Goal: Transaction & Acquisition: Purchase product/service

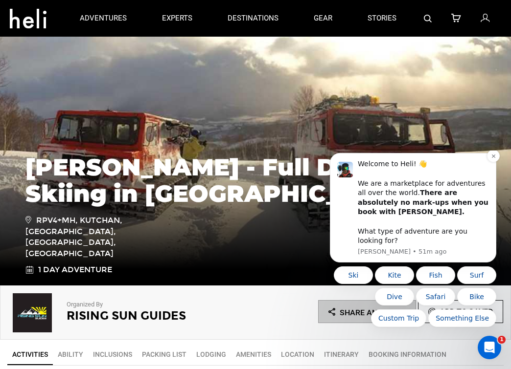
scroll to position [43, 0]
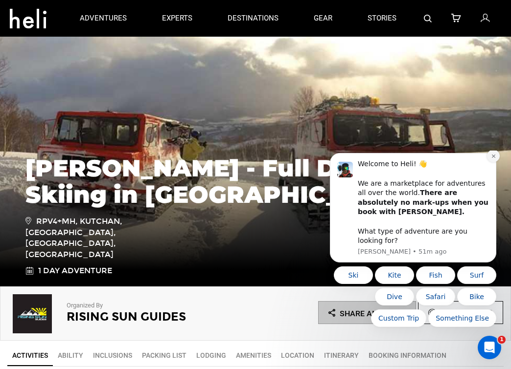
click at [495, 159] on icon "Dismiss notification" at bounding box center [493, 156] width 5 height 5
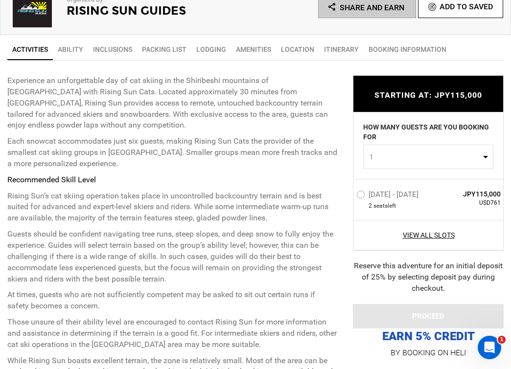
scroll to position [355, 0]
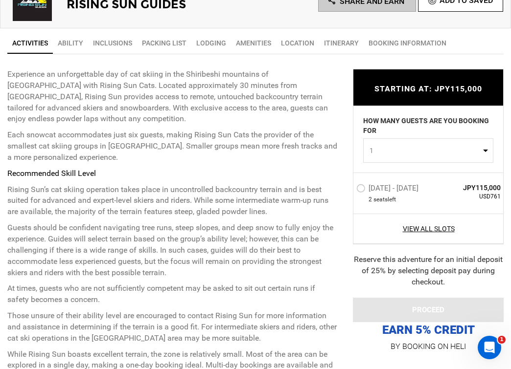
click at [355, 183] on div "[DATE] - [DATE] 2 seat s left JPY115,000 USD761" at bounding box center [428, 193] width 150 height 41
click at [359, 186] on label "[DATE] - [DATE]" at bounding box center [388, 190] width 65 height 12
click at [349, 186] on input "[DATE] - [DATE]" at bounding box center [349, 192] width 0 height 21
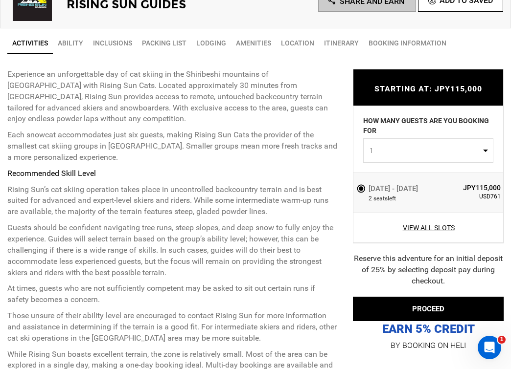
click at [443, 143] on button "1" at bounding box center [428, 150] width 130 height 24
click at [402, 191] on link "2" at bounding box center [427, 192] width 129 height 18
select select "2"
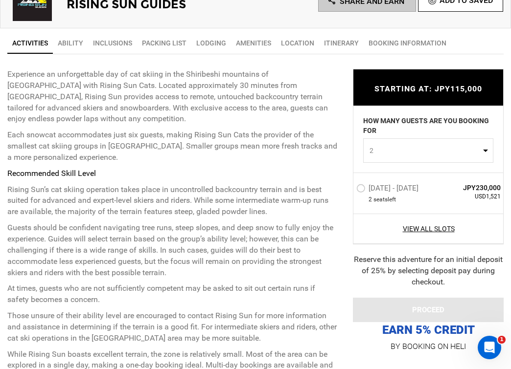
click at [319, 168] on p "Recommended Skill Level" at bounding box center [172, 173] width 331 height 11
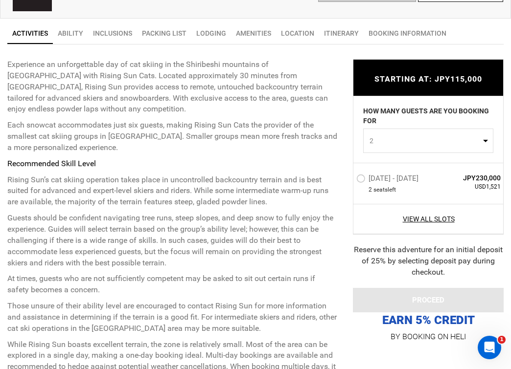
scroll to position [368, 0]
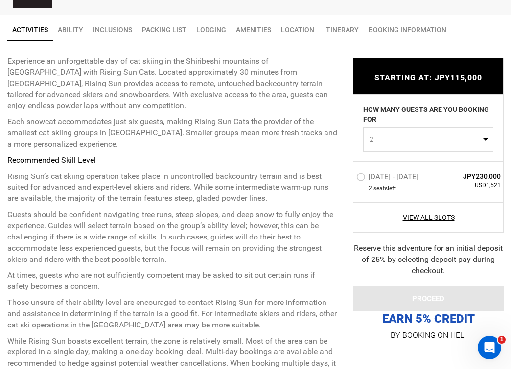
click at [360, 175] on label "[DATE] - [DATE]" at bounding box center [388, 179] width 65 height 12
click at [349, 175] on input "[DATE] - [DATE]" at bounding box center [349, 181] width 0 height 21
click at [360, 179] on label "[DATE] - [DATE]" at bounding box center [388, 179] width 65 height 12
click at [349, 179] on input "[DATE] - [DATE]" at bounding box center [349, 181] width 0 height 21
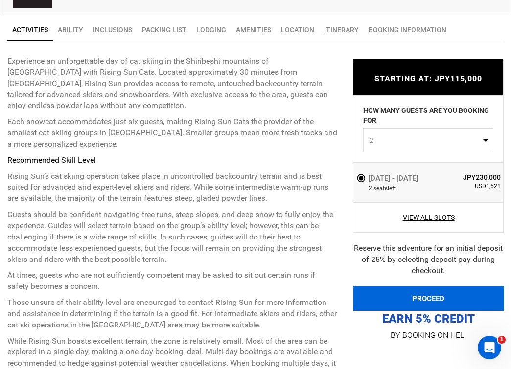
click at [424, 292] on button "PROCEED" at bounding box center [428, 299] width 151 height 24
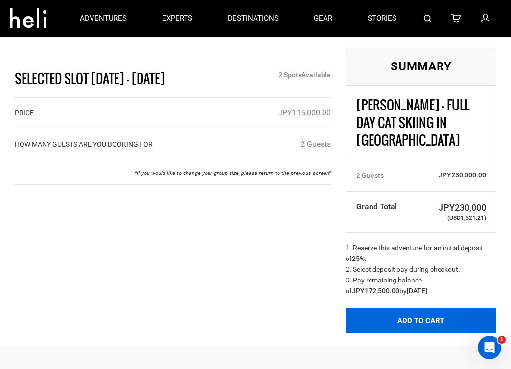
click at [409, 309] on button "Add to Cart" at bounding box center [420, 321] width 151 height 24
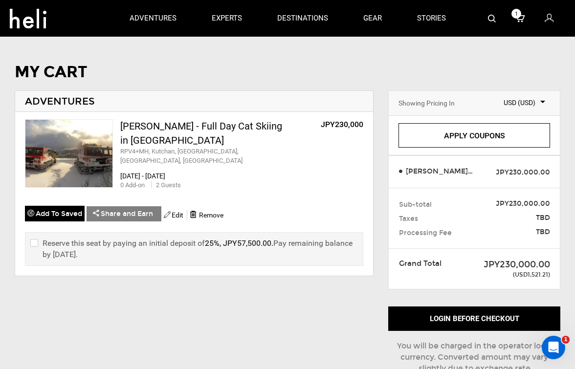
click at [510, 99] on span "USD (USD)" at bounding box center [517, 103] width 56 height 10
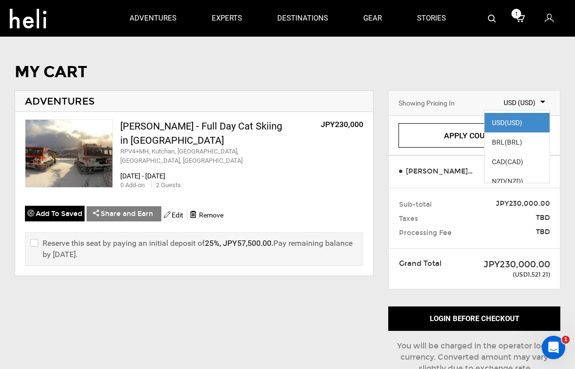
click at [510, 99] on span "USD (USD)" at bounding box center [517, 103] width 56 height 10
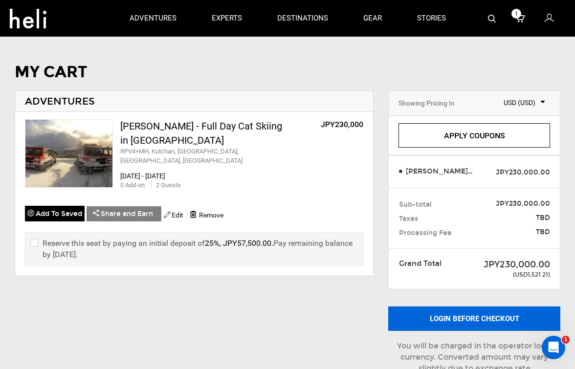
click at [475, 314] on button "Login before checkout" at bounding box center [474, 319] width 172 height 24
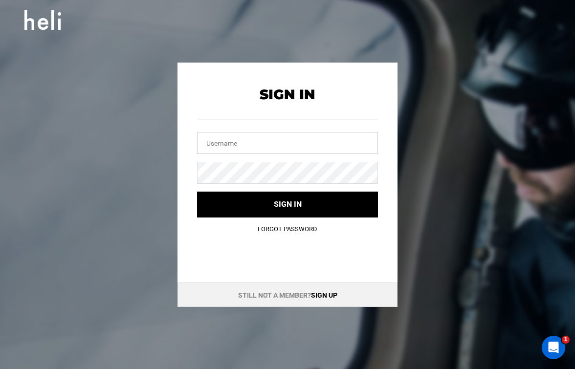
click at [274, 152] on input "text" at bounding box center [287, 143] width 181 height 22
click at [262, 148] on input "text" at bounding box center [287, 143] width 181 height 22
type input "[EMAIL_ADDRESS][DOMAIN_NAME]"
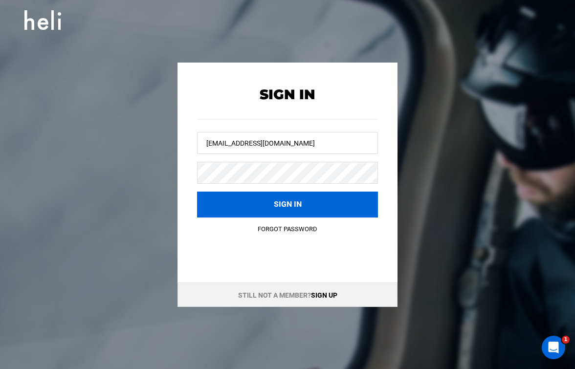
click at [275, 208] on button "Sign in" at bounding box center [287, 205] width 181 height 26
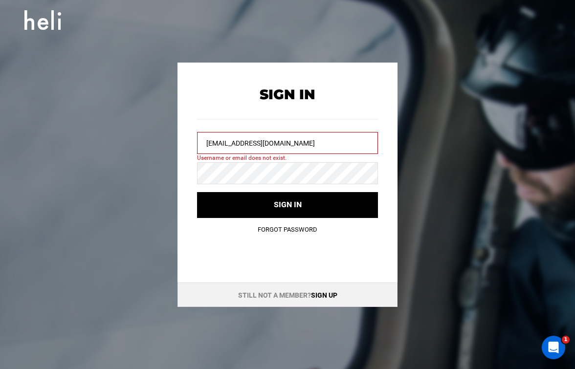
click at [322, 293] on link "Sign up" at bounding box center [324, 296] width 26 height 8
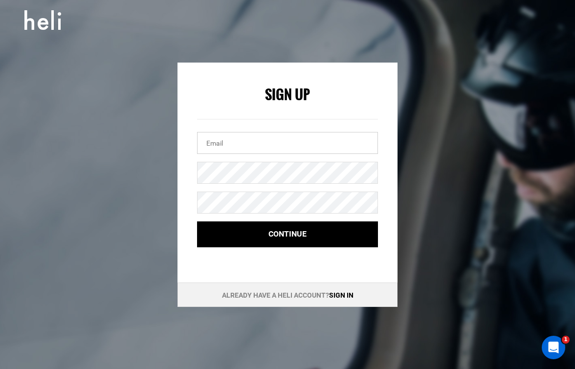
click at [248, 145] on input "email" at bounding box center [287, 143] width 181 height 22
type input "[EMAIL_ADDRESS][DOMAIN_NAME]"
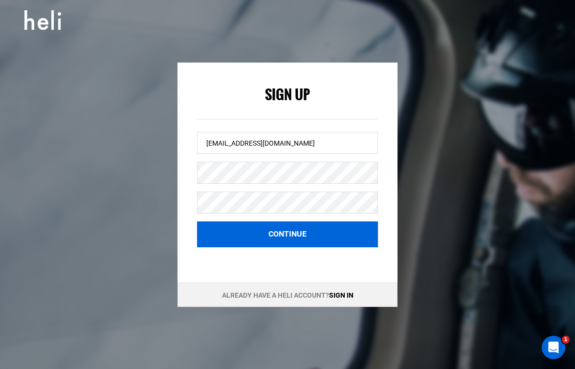
click at [285, 228] on button "Continue" at bounding box center [287, 235] width 181 height 26
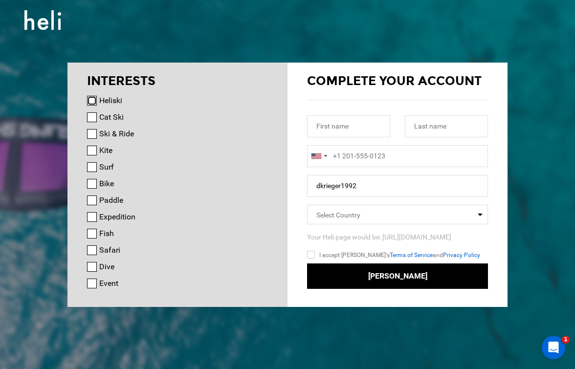
click at [94, 99] on input "Heliski" at bounding box center [92, 101] width 10 height 10
checkbox input "true"
click at [91, 117] on input "Cat Ski" at bounding box center [92, 118] width 10 height 10
checkbox input "true"
click at [91, 130] on input "Ski & Ride" at bounding box center [92, 134] width 10 height 10
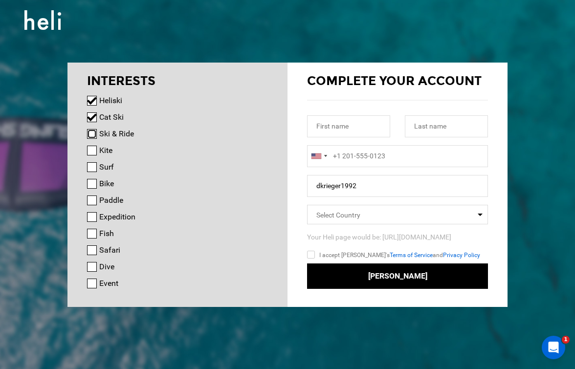
checkbox input "true"
click at [94, 150] on input "Kite" at bounding box center [92, 151] width 10 height 10
checkbox input "true"
click at [95, 165] on input "Surf" at bounding box center [92, 167] width 10 height 10
checkbox input "true"
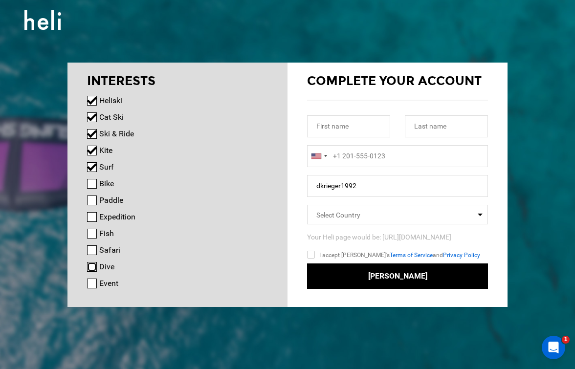
click at [92, 265] on input "Dive" at bounding box center [92, 267] width 10 height 10
checkbox input "true"
click at [92, 167] on input "Surf" at bounding box center [92, 167] width 10 height 10
checkbox input "false"
click at [93, 150] on input "Kite" at bounding box center [92, 151] width 10 height 10
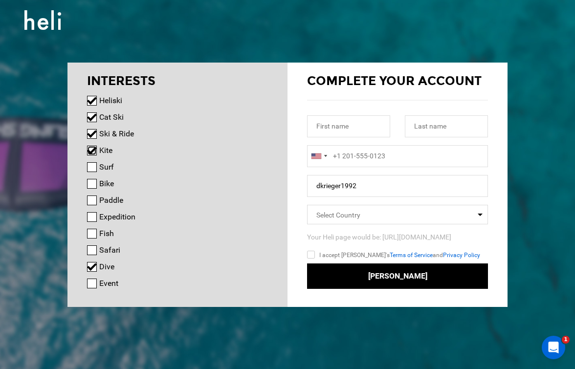
checkbox input "false"
click at [94, 168] on input "Surf" at bounding box center [92, 167] width 10 height 10
checkbox input "true"
click at [93, 149] on input "Kite" at bounding box center [92, 151] width 10 height 10
checkbox input "true"
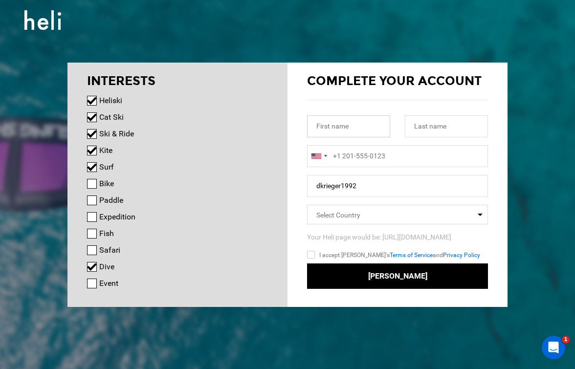
click at [341, 130] on input "text" at bounding box center [348, 126] width 83 height 22
type input "[PERSON_NAME]"
click at [368, 149] on input "+1" at bounding box center [397, 156] width 181 height 22
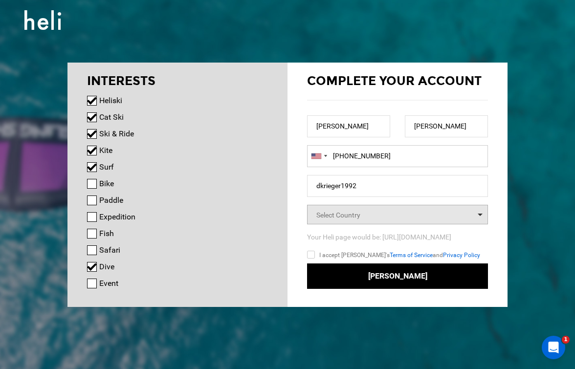
type input "[PHONE_NUMBER]"
click at [366, 218] on span "Select Country" at bounding box center [397, 215] width 181 height 20
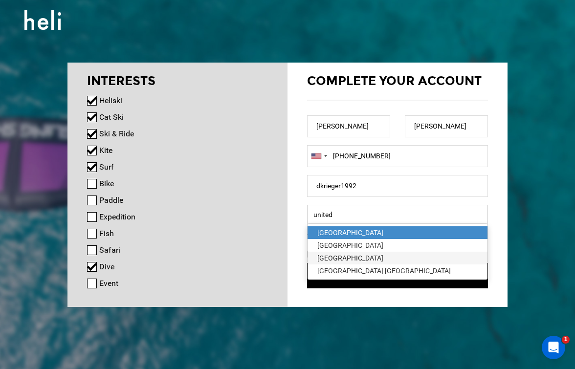
type input "united"
click at [364, 255] on div "[GEOGRAPHIC_DATA]" at bounding box center [397, 258] width 160 height 10
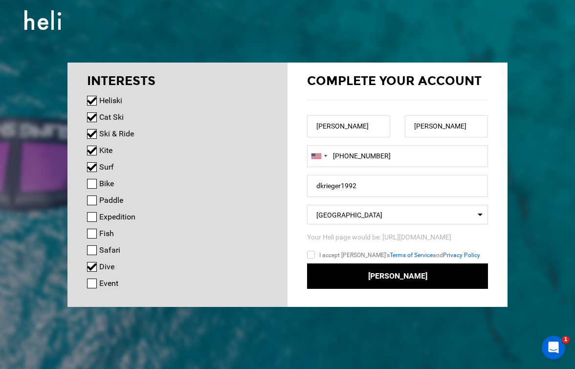
click at [311, 253] on input "I accept [PERSON_NAME]'s Terms of Service and Privacy Policy" at bounding box center [325, 256] width 36 height 14
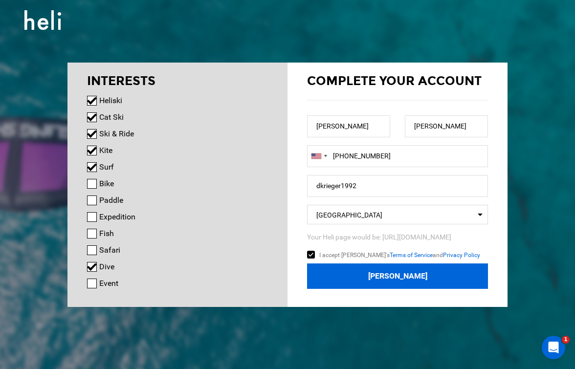
click at [378, 274] on button "[PERSON_NAME]" at bounding box center [397, 277] width 181 height 26
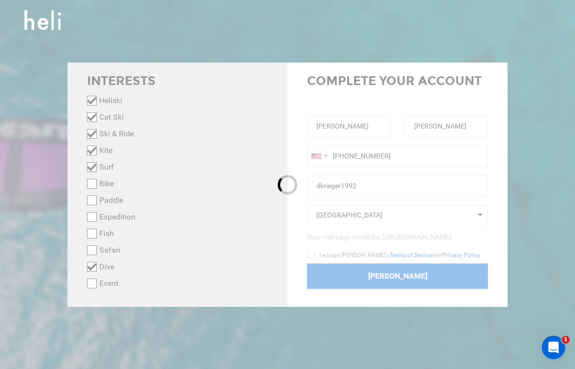
checkbox input "false"
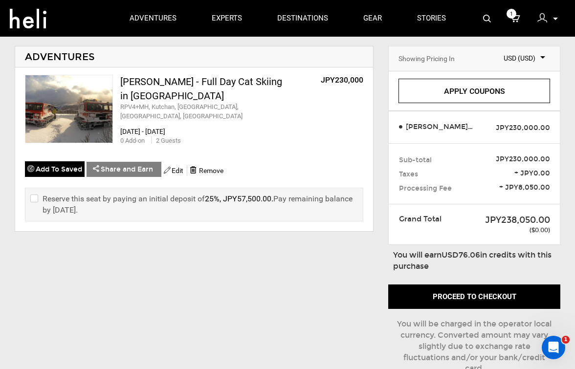
scroll to position [44, 0]
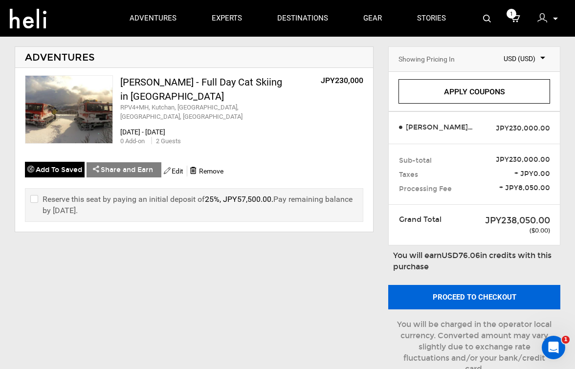
click at [468, 302] on button "Proceed to checkout" at bounding box center [474, 297] width 172 height 24
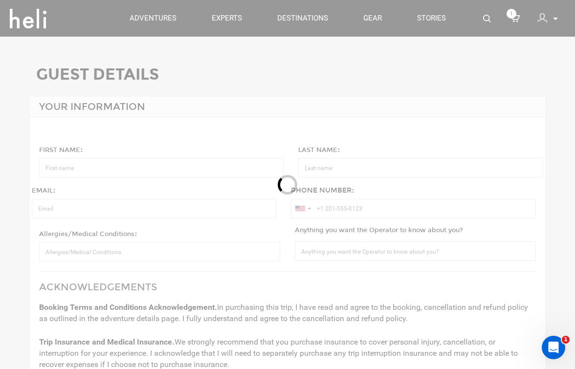
type input "[PERSON_NAME]"
type input "[EMAIL_ADDRESS][DOMAIN_NAME]"
type input "+1 610-308-8304"
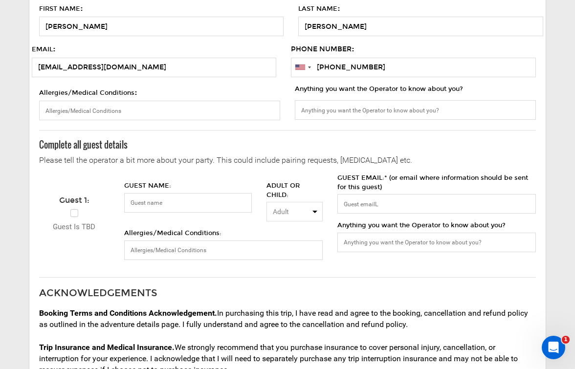
scroll to position [152, 0]
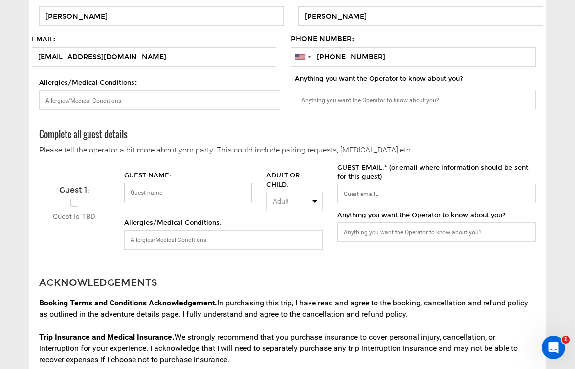
click at [150, 192] on input "GUEST NAME:" at bounding box center [188, 193] width 128 height 20
type input "D"
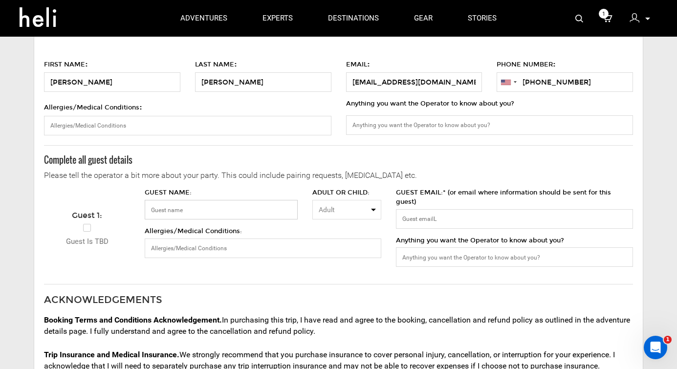
scroll to position [88, 0]
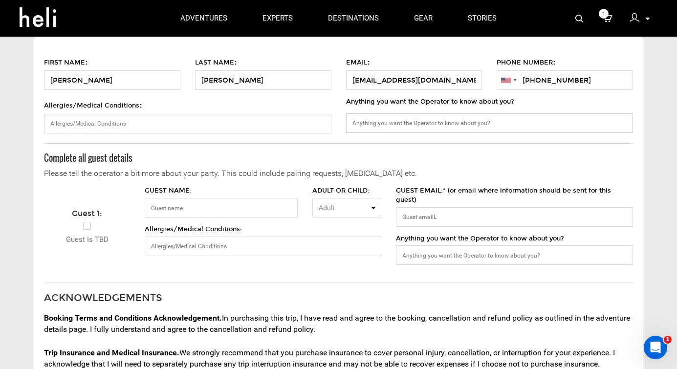
click at [409, 128] on input "Anything you want the Operator to know about you?" at bounding box center [489, 123] width 287 height 20
click at [430, 212] on input "GUEST EMAIL:* (or email where information should be sent for this guest)" at bounding box center [514, 217] width 237 height 20
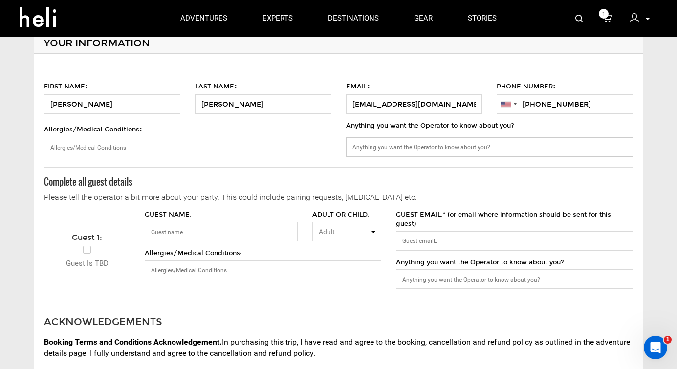
click at [377, 153] on input "Anything you want the Operator to know about you?" at bounding box center [489, 147] width 287 height 20
type input "Please put us in the fastest group with the lead guides"
click at [399, 143] on input "Please put us in the fastest group with the lead guides" at bounding box center [489, 147] width 287 height 20
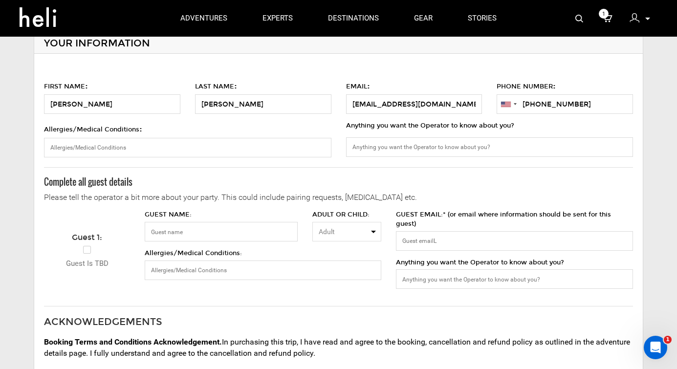
click at [423, 180] on h3 "Complete all guest details" at bounding box center [338, 183] width 589 height 10
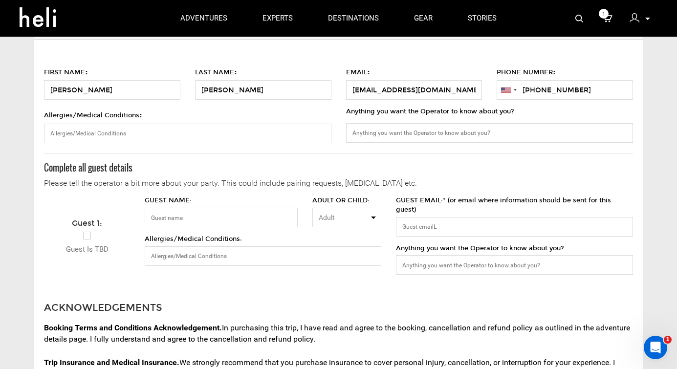
scroll to position [81, 0]
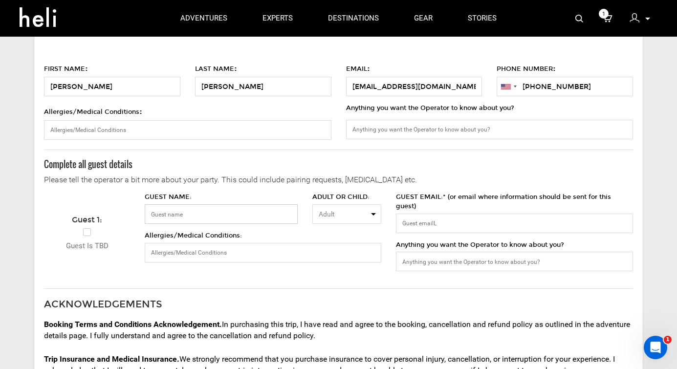
click at [225, 210] on input "GUEST NAME:" at bounding box center [221, 214] width 153 height 20
type input "Amanda Stibel"
click at [430, 214] on input "GUEST EMAIL:* (or email where information should be sent for this guest)" at bounding box center [514, 224] width 237 height 20
type input "ajstibel@gmail.com"
click at [283, 248] on input "Allergies/Medical Conditions:" at bounding box center [263, 253] width 237 height 20
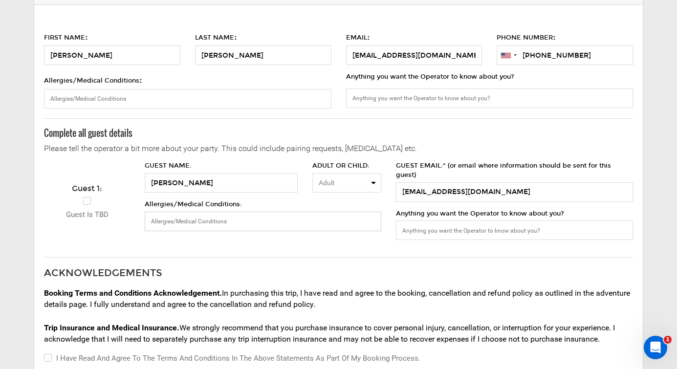
scroll to position [114, 0]
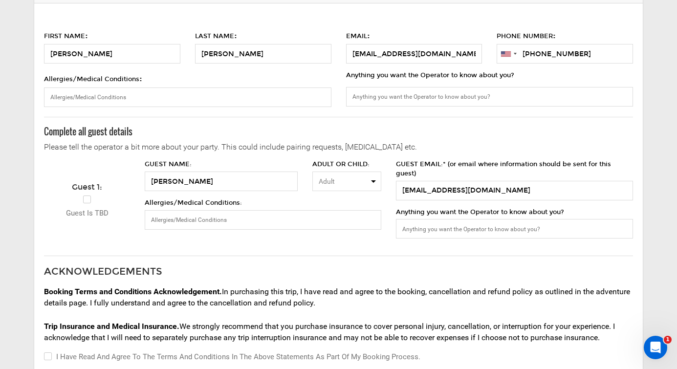
click at [368, 177] on span "Adult" at bounding box center [344, 182] width 50 height 10
click at [348, 205] on link "Adult" at bounding box center [347, 203] width 68 height 18
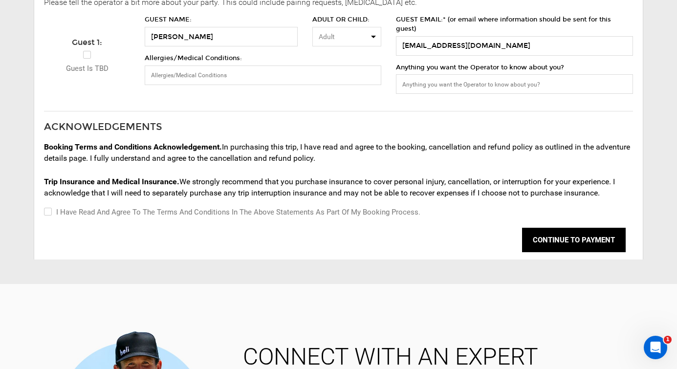
scroll to position [261, 0]
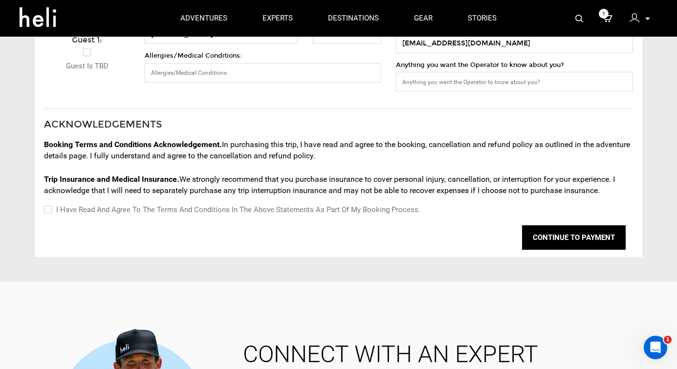
click at [49, 204] on input "I have read and agree to the terms and conditions in the above statements as pa…" at bounding box center [47, 210] width 6 height 12
checkbox input "true"
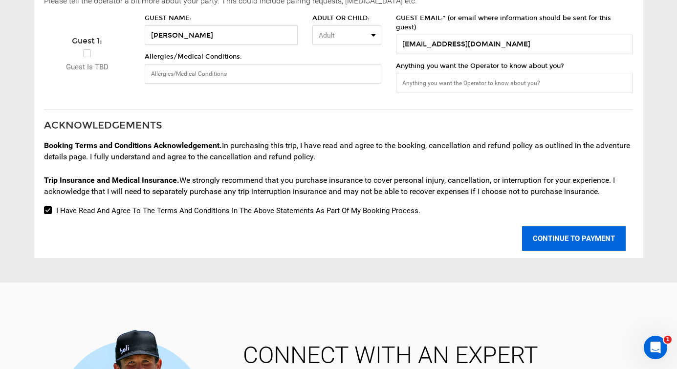
scroll to position [264, 0]
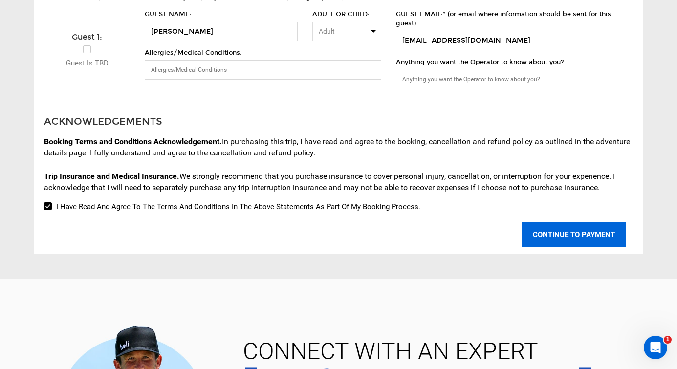
click at [571, 231] on button "CONTINUE TO PAYMENT" at bounding box center [574, 235] width 104 height 24
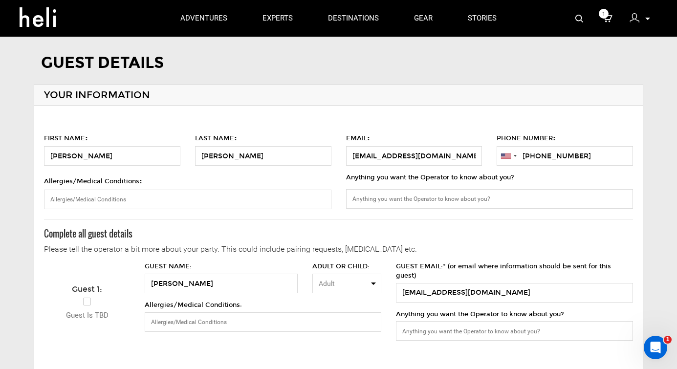
scroll to position [0, 0]
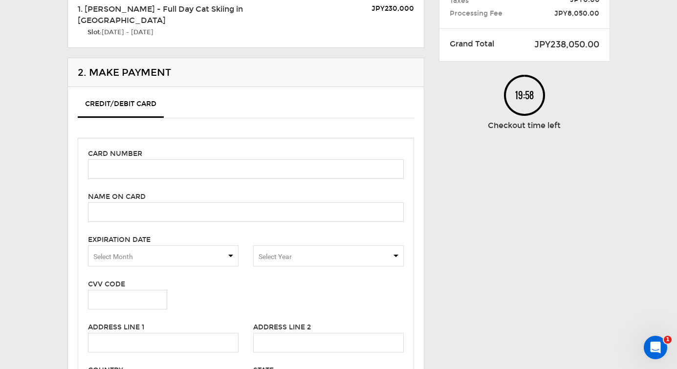
scroll to position [130, 0]
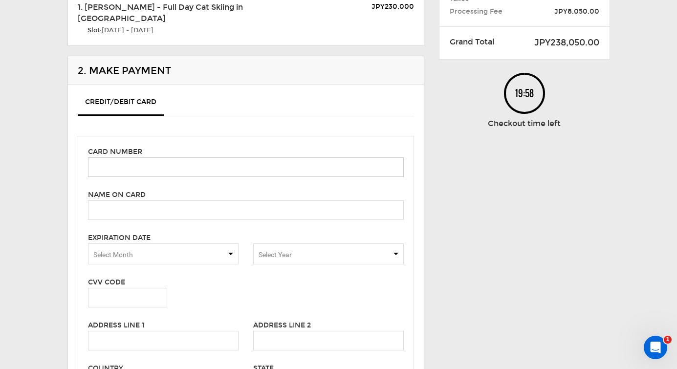
click at [212, 158] on input "text" at bounding box center [246, 168] width 316 height 20
type input "4147202520362524"
type input "Daniel Krieger"
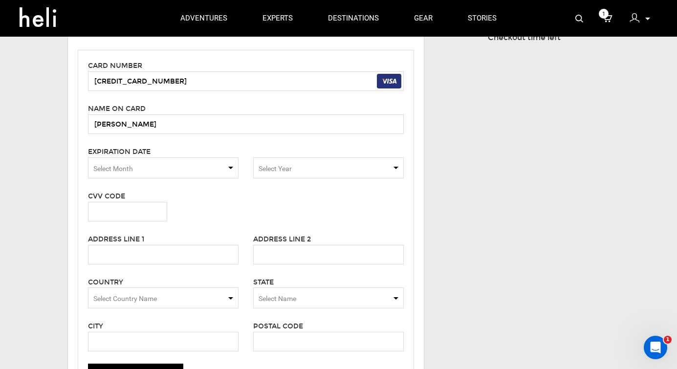
click at [176, 158] on span "Select Month" at bounding box center [163, 168] width 151 height 21
click at [178, 213] on span "07" at bounding box center [164, 223] width 150 height 20
click at [172, 164] on span "07" at bounding box center [163, 169] width 140 height 10
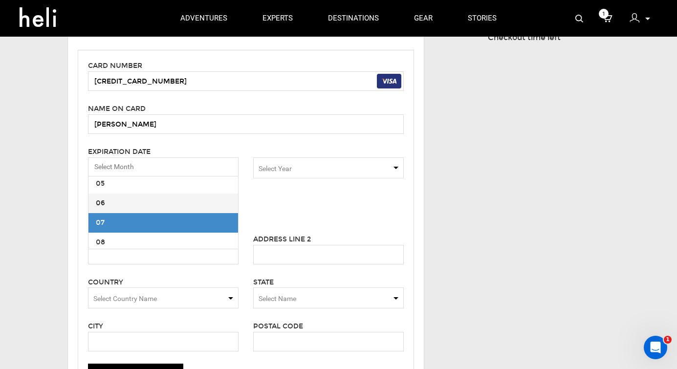
click at [157, 194] on span "06" at bounding box center [164, 204] width 150 height 20
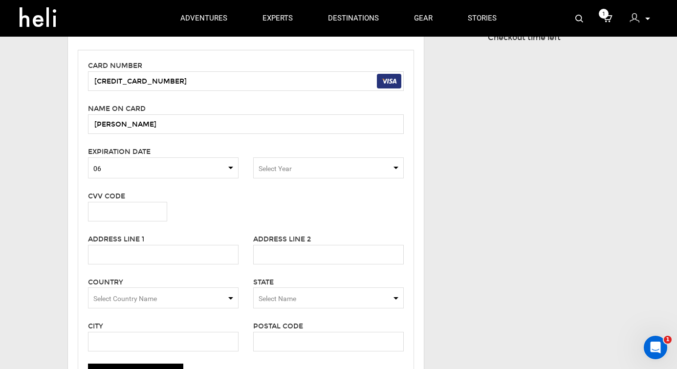
click at [282, 165] on span "Select Year" at bounding box center [275, 169] width 33 height 8
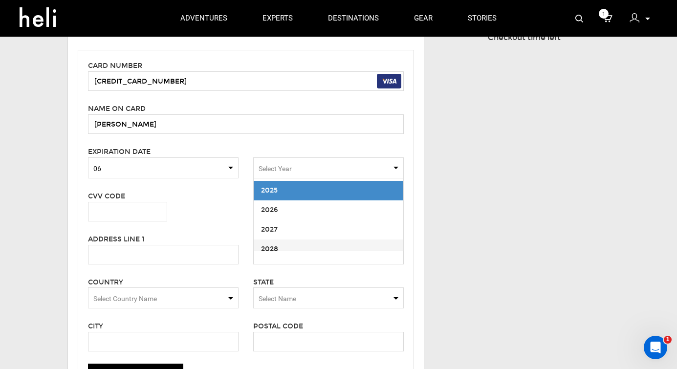
click at [295, 240] on span "2028" at bounding box center [329, 250] width 150 height 20
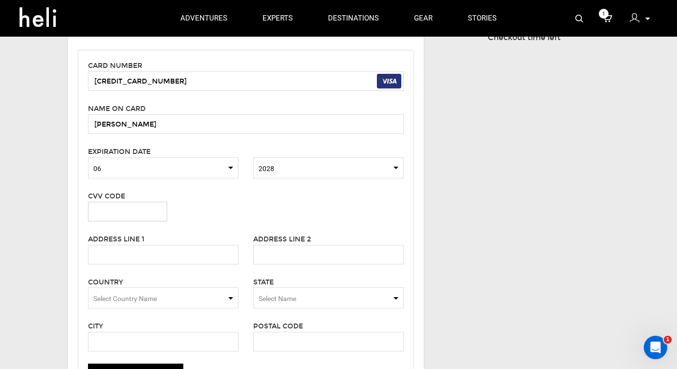
click at [141, 202] on input "text" at bounding box center [127, 212] width 79 height 20
type input "596"
click at [215, 204] on div "CVV Code 596" at bounding box center [177, 206] width 193 height 31
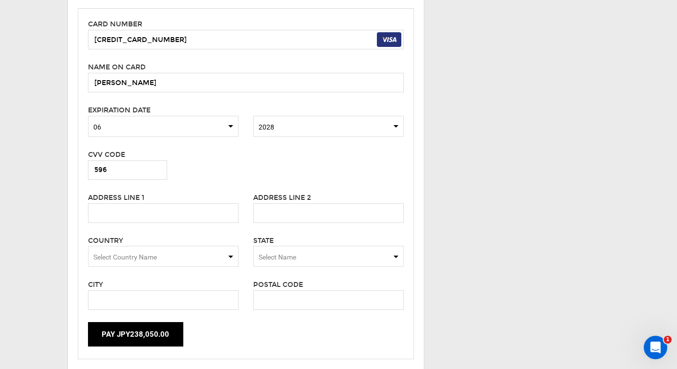
scroll to position [263, 0]
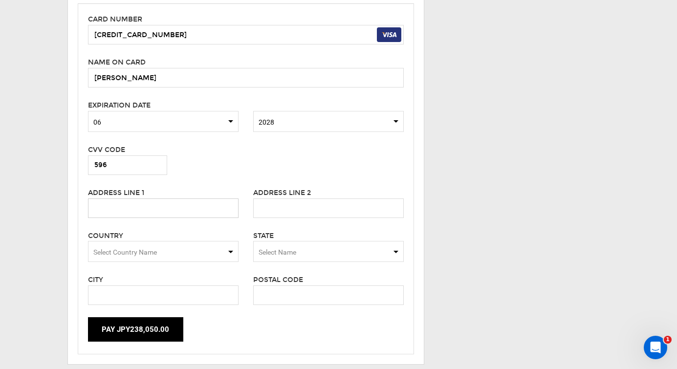
click at [207, 205] on input "text" at bounding box center [163, 209] width 151 height 20
click at [202, 199] on input "text" at bounding box center [163, 209] width 151 height 20
type input "7 Chateau Circle"
click at [180, 287] on input "text" at bounding box center [163, 296] width 151 height 20
type input "Chesterbook"
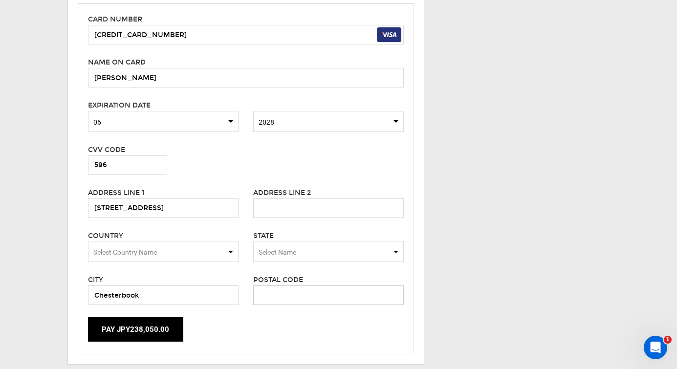
click at [275, 286] on input "text" at bounding box center [328, 296] width 151 height 20
type input "19087"
click at [313, 241] on span "Select Name" at bounding box center [328, 251] width 151 height 21
type input "pe"
click at [219, 241] on span "Select Country Name" at bounding box center [163, 251] width 151 height 21
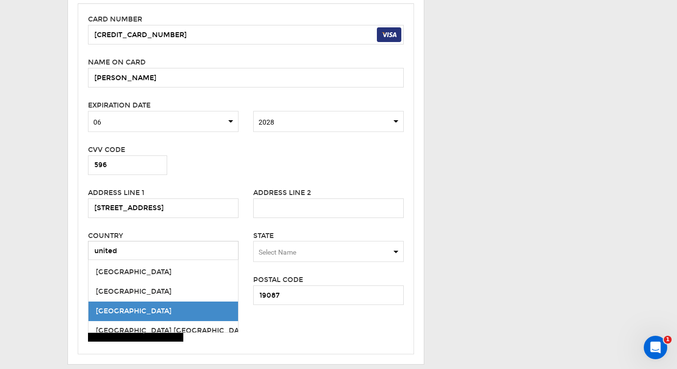
type input "united"
click at [188, 302] on span "[GEOGRAPHIC_DATA]" at bounding box center [164, 312] width 150 height 20
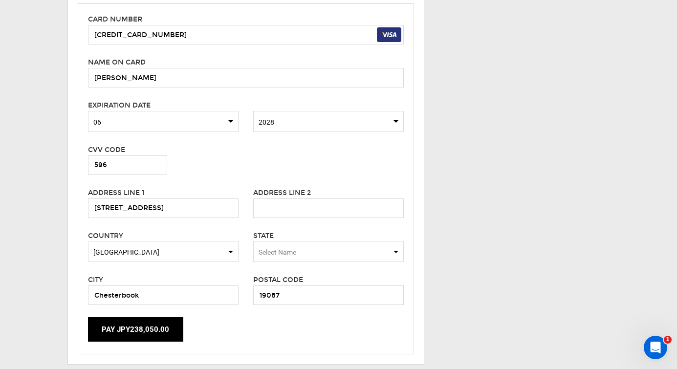
click at [278, 245] on span "Select Name" at bounding box center [328, 251] width 151 height 21
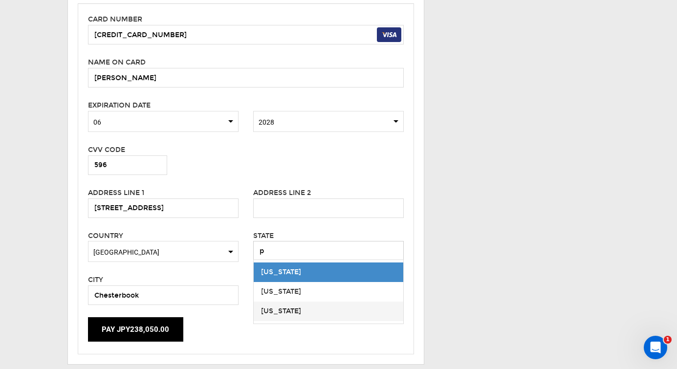
type input "p"
click at [285, 302] on span "Pennsylvania" at bounding box center [329, 312] width 150 height 20
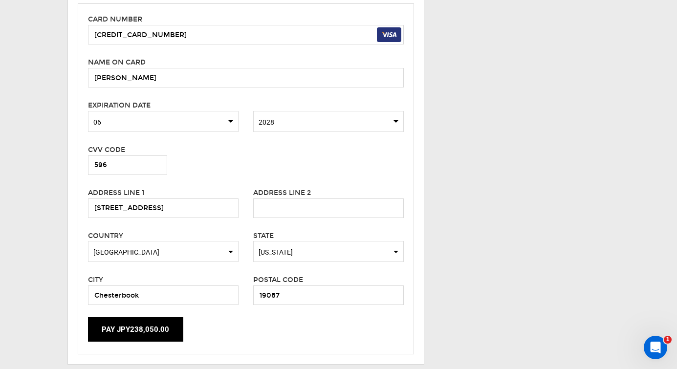
click at [253, 317] on div "Pay JPY238,050.00" at bounding box center [246, 329] width 331 height 24
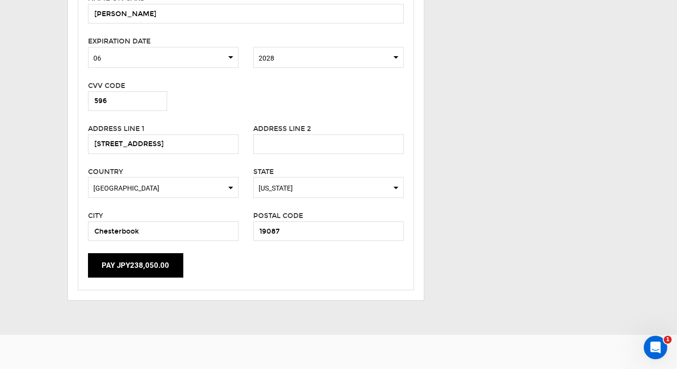
scroll to position [345, 0]
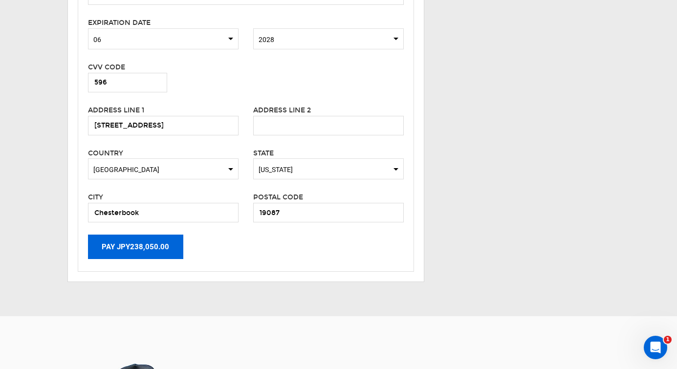
click at [150, 235] on button "Pay JPY238,050.00" at bounding box center [135, 247] width 95 height 24
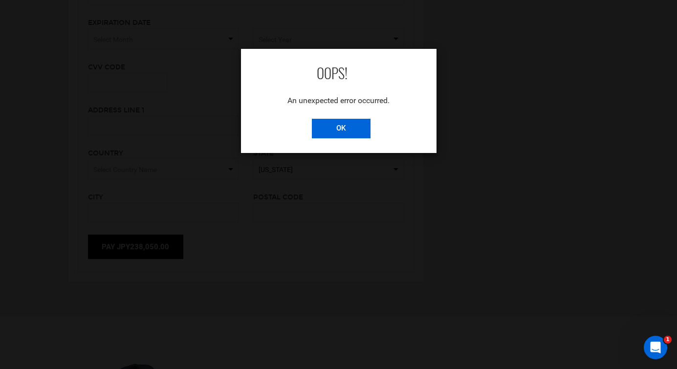
click at [352, 132] on input "OK" at bounding box center [341, 129] width 59 height 20
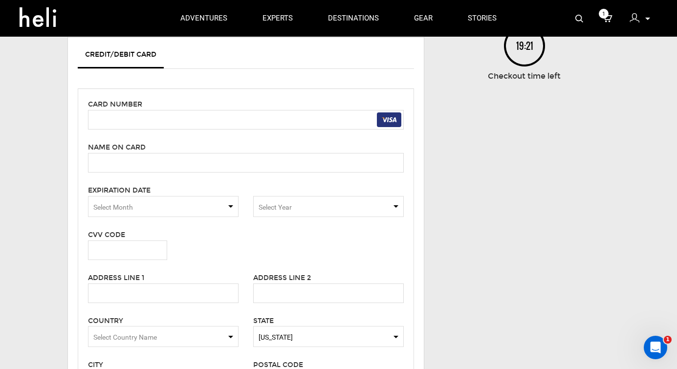
scroll to position [164, 0]
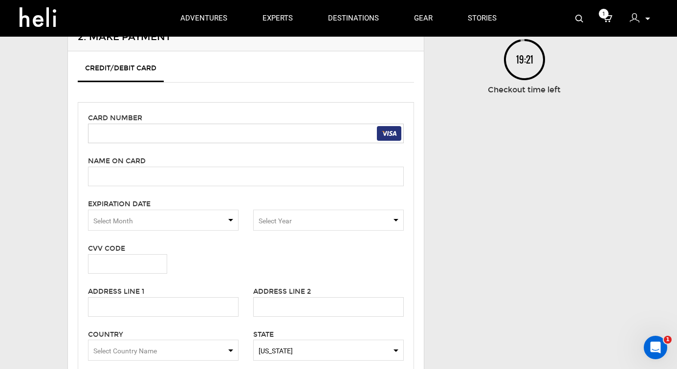
click at [219, 124] on input "text" at bounding box center [246, 134] width 316 height 20
type input "4147202520362524"
type input "Daniel Krieger"
click at [156, 124] on input "4147202520362524" at bounding box center [246, 134] width 316 height 20
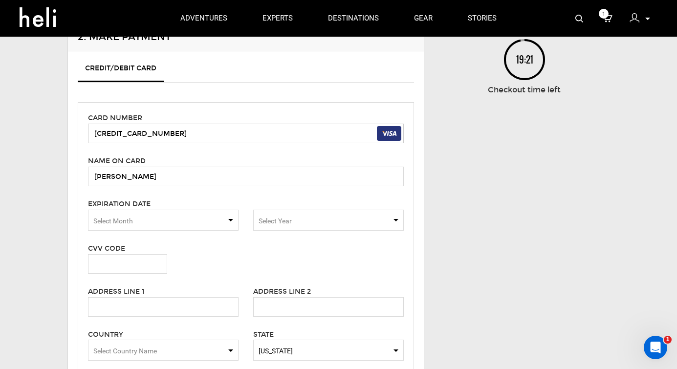
click at [156, 124] on input "4147202520362524" at bounding box center [246, 134] width 316 height 20
type input "4147 2026 1442 9205"
click at [105, 210] on span "Select Month" at bounding box center [163, 220] width 151 height 21
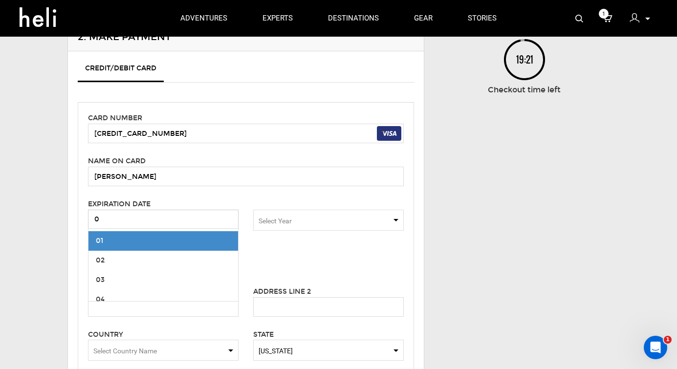
type input "06"
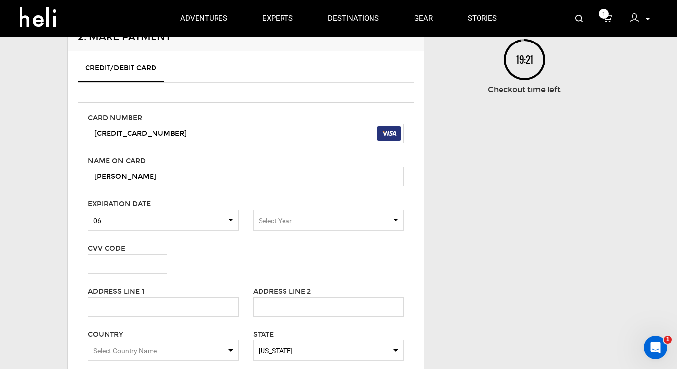
click at [273, 217] on span "Select Year" at bounding box center [275, 221] width 33 height 8
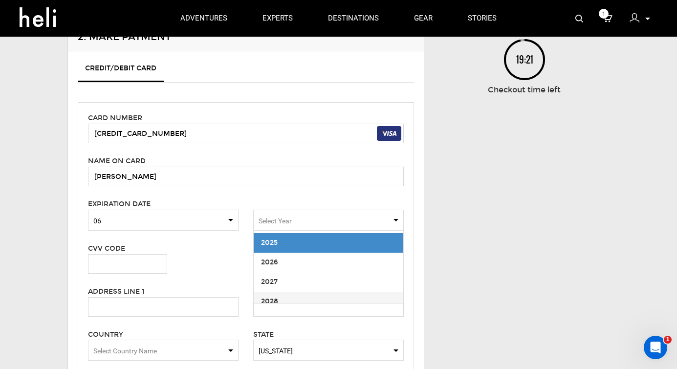
click at [324, 292] on span "2028" at bounding box center [329, 302] width 150 height 20
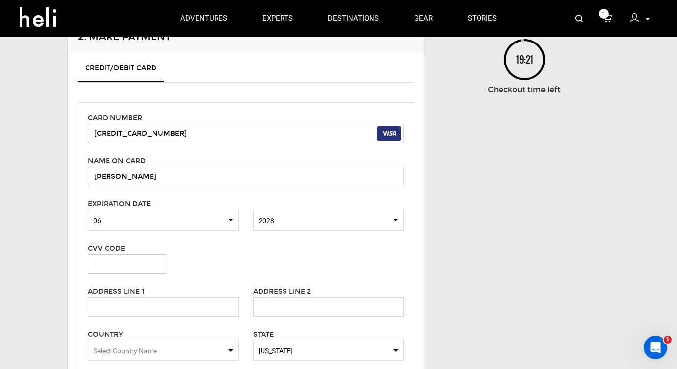
click at [137, 258] on input "text" at bounding box center [127, 264] width 79 height 20
type input "596"
click at [53, 265] on div "Secured Checkout Back to my Cart 1. Adventure Details 1. Dan Krieger - Full Day…" at bounding box center [339, 192] width 572 height 584
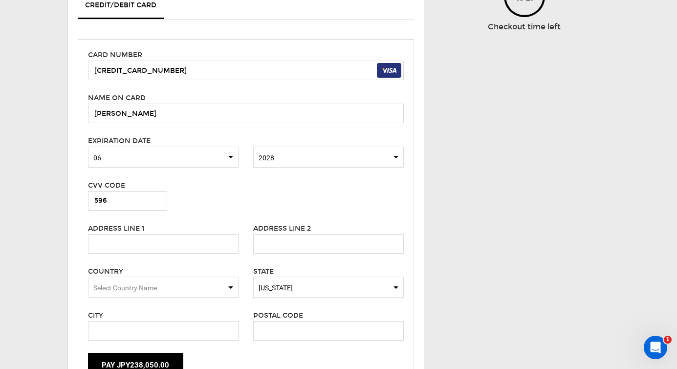
scroll to position [228, 0]
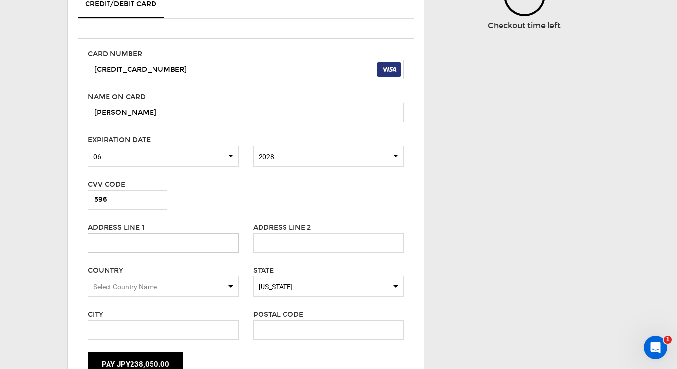
click at [131, 233] on input "text" at bounding box center [163, 243] width 151 height 20
type input "7 Chateau Circle"
click at [138, 283] on span "Select Country Name" at bounding box center [125, 287] width 64 height 8
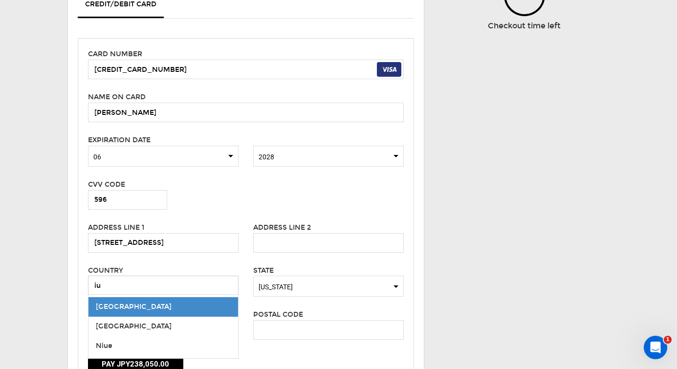
type input "i"
type input "a"
type input "united state"
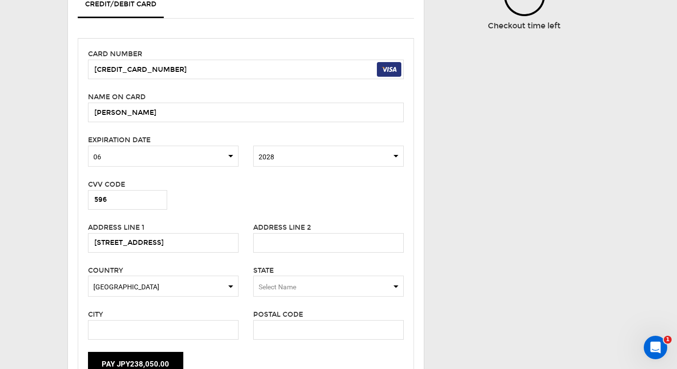
click at [282, 283] on span "Select Name" at bounding box center [278, 287] width 38 height 8
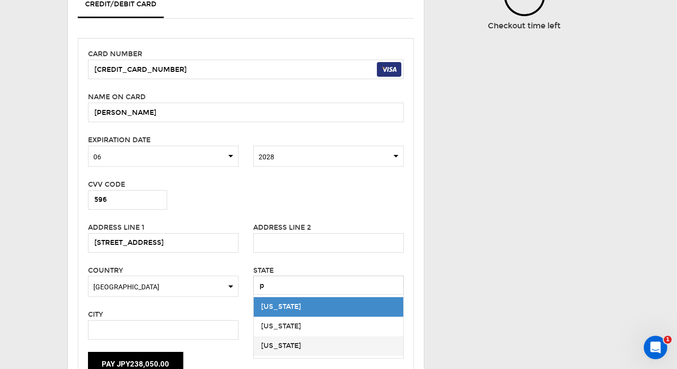
type input "p"
click at [287, 341] on span "Pennsylvania" at bounding box center [329, 347] width 150 height 20
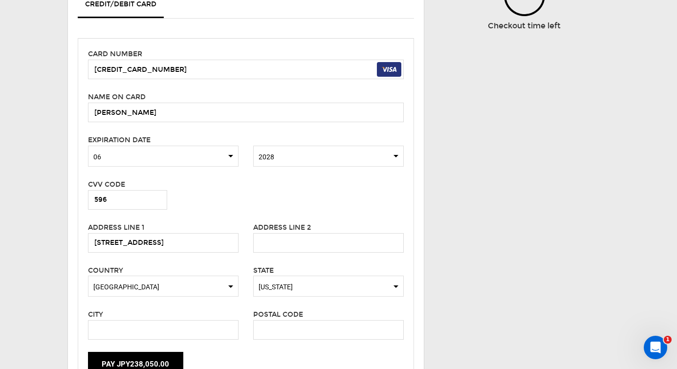
click at [206, 309] on div "City" at bounding box center [163, 324] width 165 height 31
click at [186, 322] on input "text" at bounding box center [163, 330] width 151 height 20
type input "Chesterbrook"
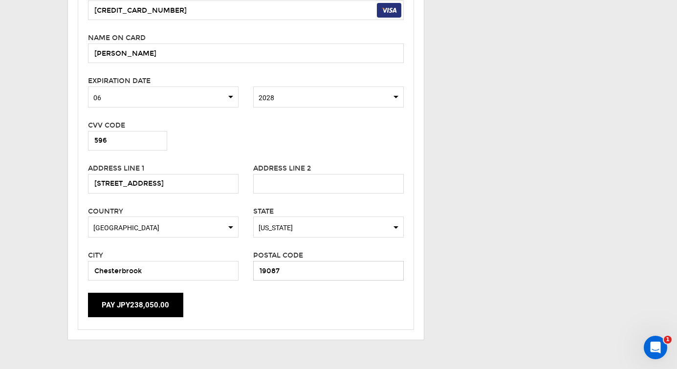
scroll to position [299, 0]
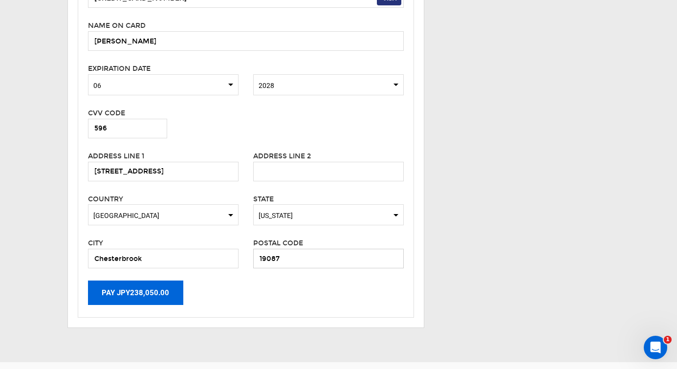
type input "19087"
click at [129, 281] on button "Pay JPY238,050.00" at bounding box center [135, 293] width 95 height 24
